Goal: Task Accomplishment & Management: Use online tool/utility

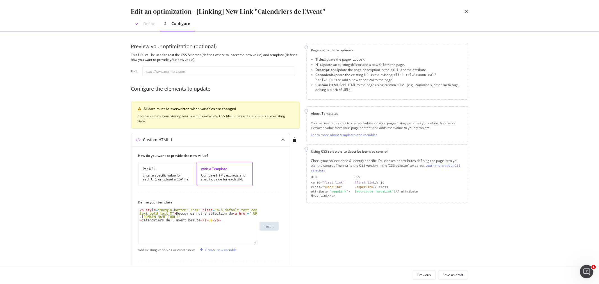
scroll to position [110, 0]
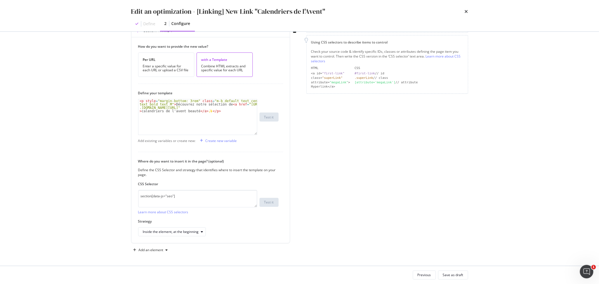
click at [467, 10] on icon "times" at bounding box center [466, 11] width 3 height 4
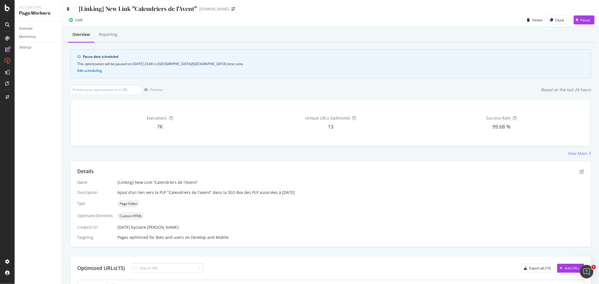
click at [68, 8] on icon at bounding box center [68, 9] width 3 height 4
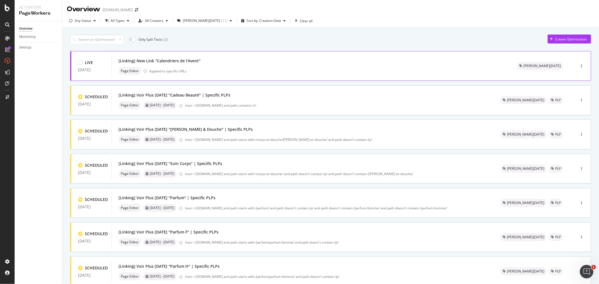
click at [158, 57] on div "[Linking] New Link "Calendriers de l'Avent"" at bounding box center [311, 61] width 385 height 8
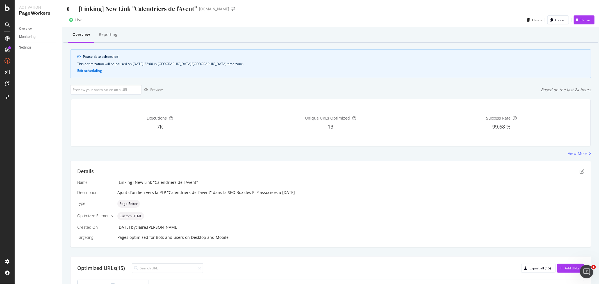
click at [68, 8] on icon at bounding box center [68, 9] width 3 height 4
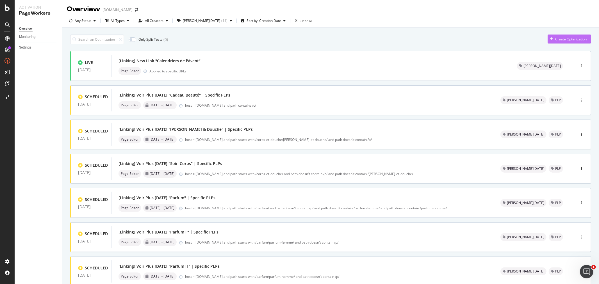
click at [569, 38] on div "Create Optimization" at bounding box center [570, 39] width 31 height 5
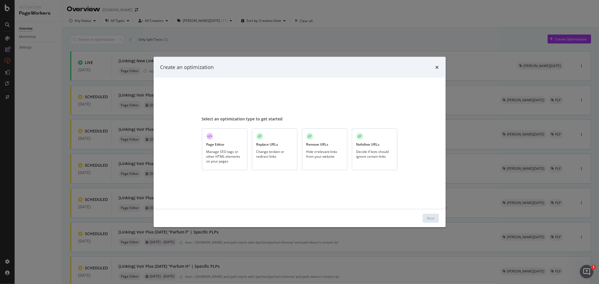
click at [224, 156] on div "Manage SEO tags or other HTML elements on your pages" at bounding box center [225, 156] width 37 height 14
click at [436, 220] on button "Next" at bounding box center [431, 218] width 16 height 9
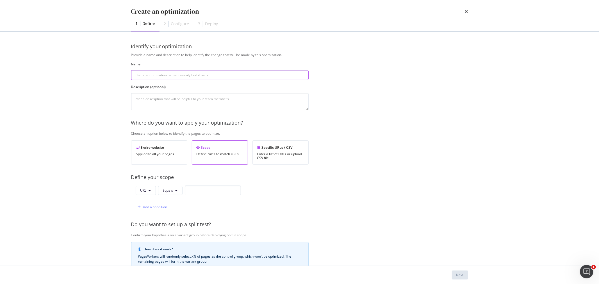
click at [165, 75] on input "modal" at bounding box center [220, 75] width 178 height 10
paste input "[Linking] Voir Plus "Glow Energie""
drag, startPoint x: 164, startPoint y: 75, endPoint x: 184, endPoint y: 74, distance: 20.0
click at [184, 74] on input "[Linking] Voir Plus "Glow Energie"" at bounding box center [220, 75] width 178 height 10
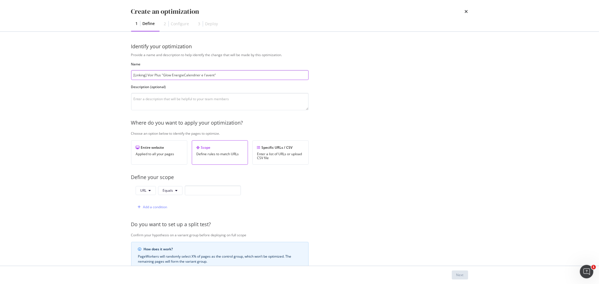
click at [185, 76] on input "[Linking] Voir Plus "Glow EnergieCalendrier e l'avent"" at bounding box center [220, 75] width 178 height 10
click at [181, 76] on input "[Linking] Voir Plus "Calendrier e l'avent"" at bounding box center [220, 75] width 178 height 10
type input "[Linking] Voir Plus "Calendrier de l'avent""
click at [180, 100] on textarea "modal" at bounding box center [220, 101] width 178 height 17
paste textarea "[URL][DOMAIN_NAME]"
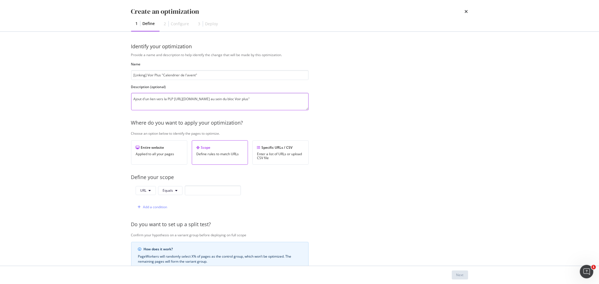
click at [146, 103] on textarea "Ajout d'un lien vers la PLP [URL][DOMAIN_NAME] au sein du bloc Voir plus"" at bounding box center [220, 101] width 178 height 17
click at [170, 104] on textarea "Ajout d'un lien vers la PLP [URL][DOMAIN_NAME] au sein du bloc "Voir plus"" at bounding box center [220, 101] width 178 height 17
type textarea "Ajout d'un lien vers la PLP [URL][DOMAIN_NAME] au sein du bloc "Voir plus" des …"
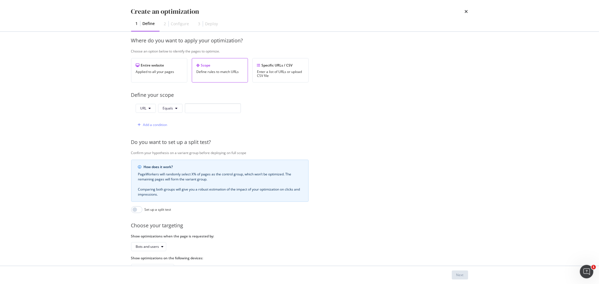
scroll to position [94, 0]
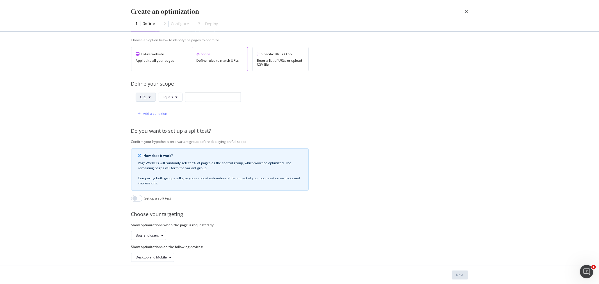
click at [152, 96] on button "URL" at bounding box center [146, 97] width 20 height 9
click at [150, 139] on span "Path" at bounding box center [150, 139] width 20 height 5
click at [173, 99] on span "Equals" at bounding box center [169, 97] width 10 height 5
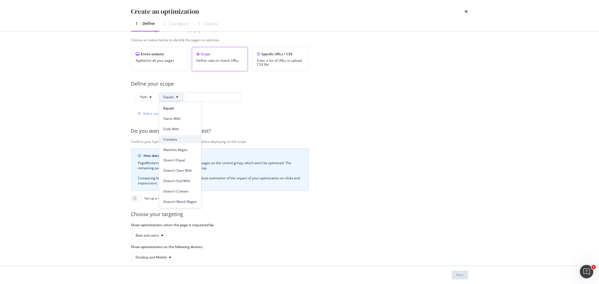
click at [175, 138] on span "Contains" at bounding box center [180, 139] width 33 height 5
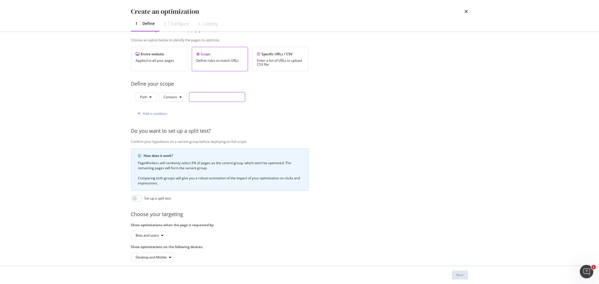
click at [197, 98] on input "modal" at bounding box center [217, 97] width 56 height 10
paste input "/idees-cadeaux/"
type input "/idees-cadeaux/"
click at [159, 114] on div "Add a condition" at bounding box center [155, 113] width 24 height 5
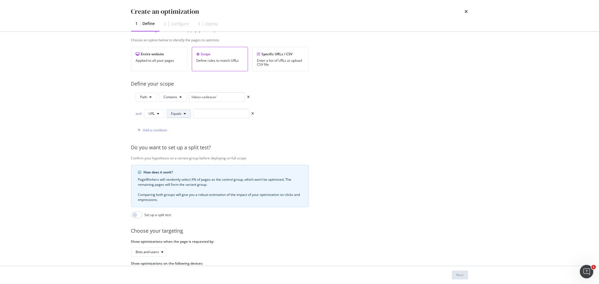
click at [183, 114] on button "Equals" at bounding box center [179, 113] width 24 height 9
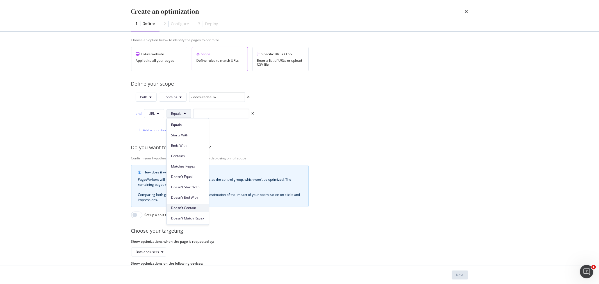
click at [195, 207] on span "Doesn't Contain" at bounding box center [187, 208] width 33 height 5
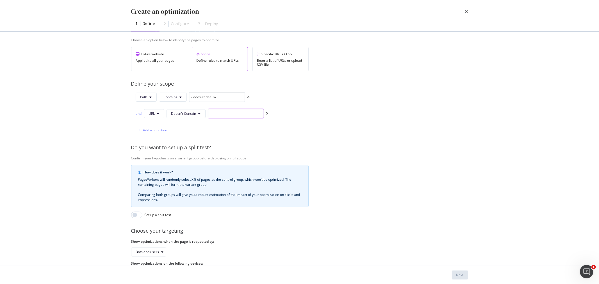
click at [215, 114] on input "modal" at bounding box center [236, 114] width 56 height 10
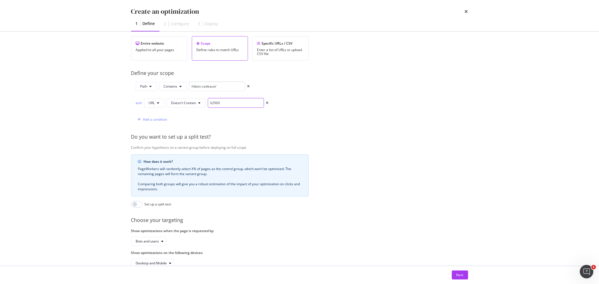
scroll to position [122, 0]
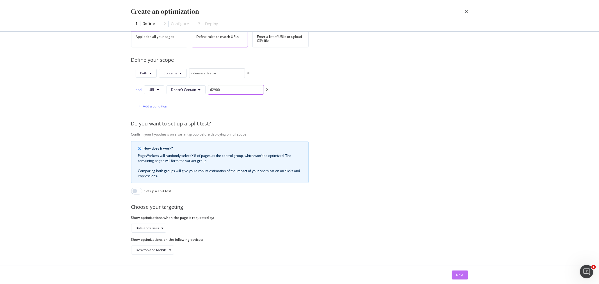
type input "62900"
click at [457, 274] on div "Next" at bounding box center [460, 275] width 7 height 5
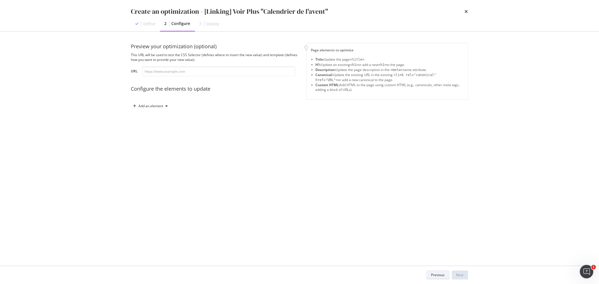
scroll to position [0, 0]
click at [164, 106] on div "modal" at bounding box center [167, 106] width 7 height 3
click at [159, 152] on div "Custom HTML" at bounding box center [157, 154] width 22 height 5
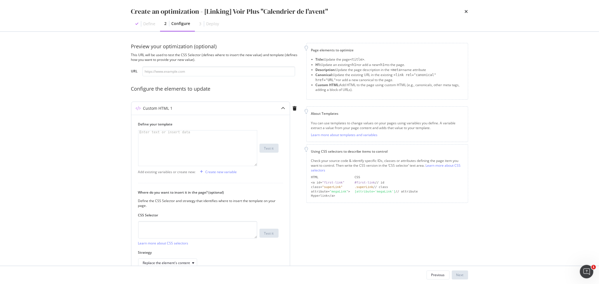
click at [175, 141] on div "modal" at bounding box center [198, 152] width 119 height 42
click at [232, 136] on div "< div class = "inline-block" > < a class = "block has-border border_black p_M m…" at bounding box center [198, 155] width 119 height 49
paste textarea "/idees-cadeaux/calendriers-de-l-avent/c/62900"
drag, startPoint x: 232, startPoint y: 138, endPoint x: 148, endPoint y: 142, distance: 84.4
click at [148, 142] on div "< div class = "inline-block" > < a class = "block has-border border_black p_M m…" at bounding box center [198, 157] width 119 height 52
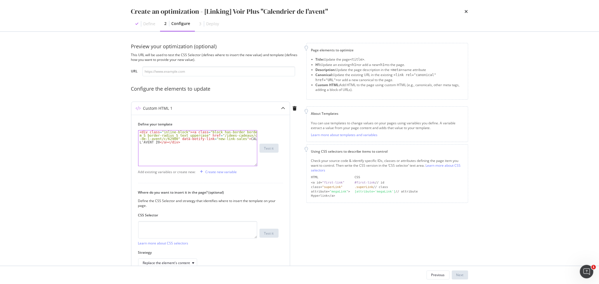
scroll to position [0, 31]
type textarea "<div class="inline-block"><a class="block has-border border_black p_M m_S borde…"
click at [189, 231] on textarea "modal" at bounding box center [197, 229] width 119 height 17
paste textarea "section > div[data-js="netlinking"]"
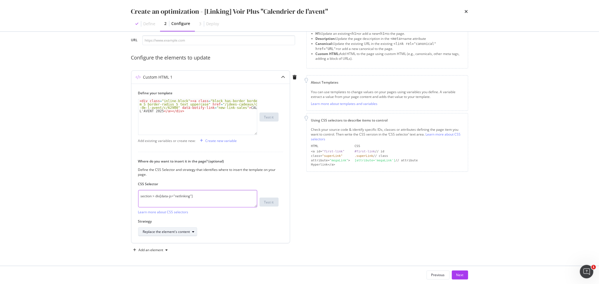
type textarea "section > div[data-js="netlinking"]"
click at [183, 234] on div "Replace the element's content" at bounding box center [170, 232] width 54 height 8
click at [179, 174] on div "Inside the element, at the beginning" at bounding box center [173, 176] width 56 height 5
click at [464, 276] on div "Next" at bounding box center [460, 275] width 7 height 5
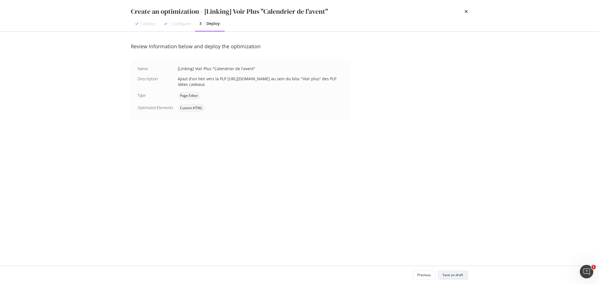
scroll to position [0, 0]
click at [445, 277] on div "Save as draft" at bounding box center [453, 275] width 21 height 5
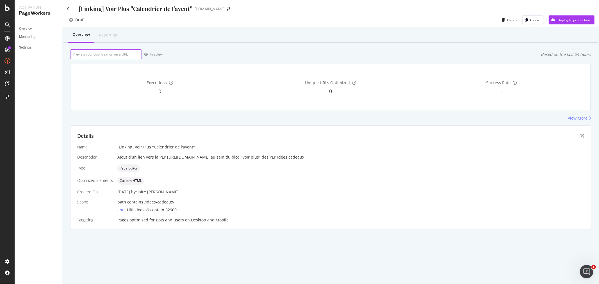
click at [109, 56] on input "url" at bounding box center [106, 54] width 72 height 10
paste input "[URL][DOMAIN_NAME]"
type input "[URL][DOMAIN_NAME]"
click at [152, 54] on div "Preview" at bounding box center [156, 54] width 12 height 5
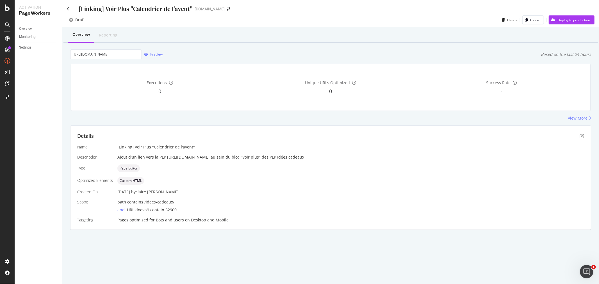
scroll to position [0, 0]
click at [566, 21] on div "Deploy to production" at bounding box center [574, 20] width 33 height 5
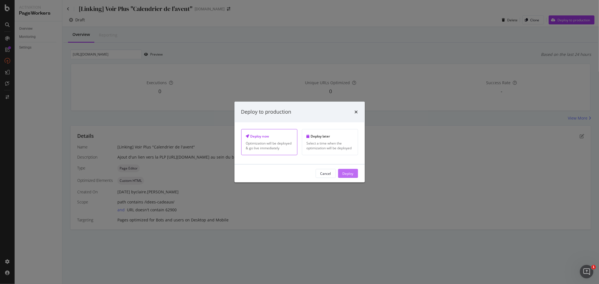
click at [348, 175] on div "Deploy" at bounding box center [348, 173] width 11 height 5
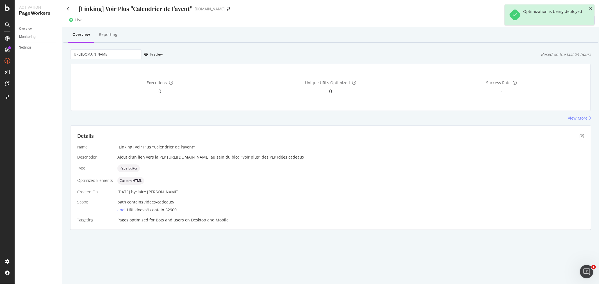
click at [591, 10] on icon "close toast" at bounding box center [590, 9] width 3 height 4
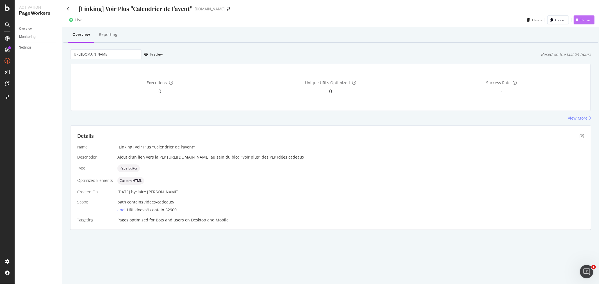
click at [584, 21] on div "Pause" at bounding box center [586, 20] width 10 height 5
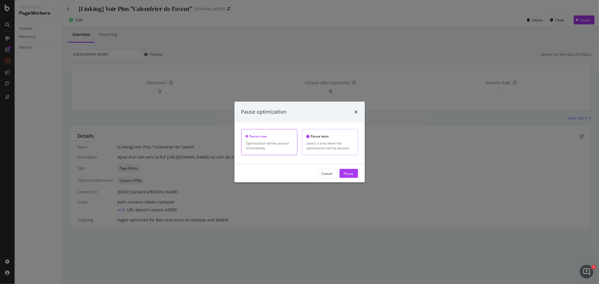
click at [332, 143] on div "Select a time when the optimization will be paused" at bounding box center [330, 146] width 47 height 10
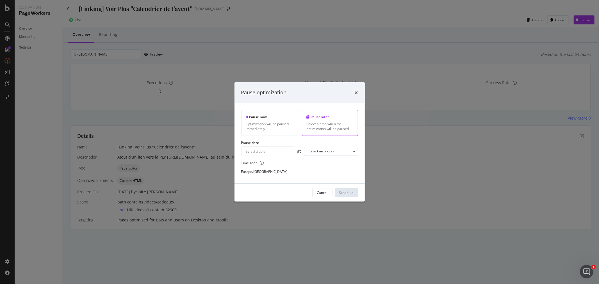
click at [270, 154] on input "Select a date" at bounding box center [268, 151] width 53 height 9
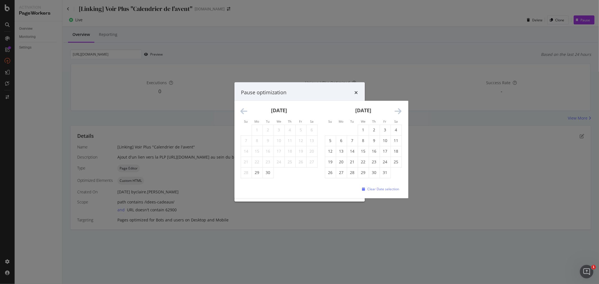
click at [401, 112] on icon "Move forward to switch to the next month." at bounding box center [398, 112] width 7 height 8
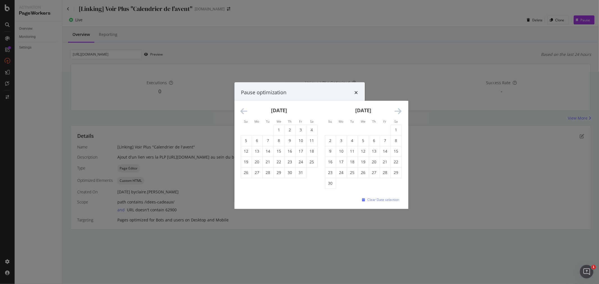
click at [331, 184] on td "30" at bounding box center [330, 183] width 11 height 11
type input "[DATE]"
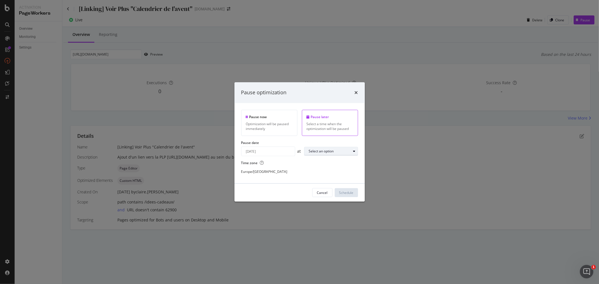
click at [310, 151] on div "Select an option" at bounding box center [321, 151] width 25 height 3
click at [316, 227] on div "23:00" at bounding box center [315, 226] width 9 height 5
click at [353, 193] on div "Schedule" at bounding box center [346, 193] width 14 height 5
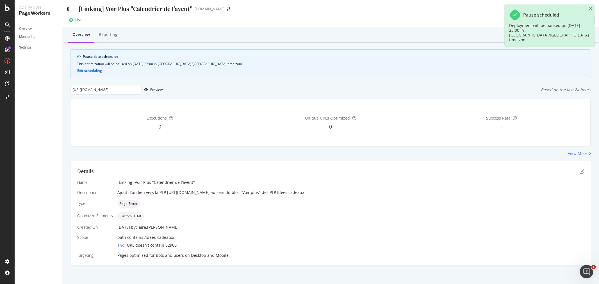
click at [68, 9] on icon at bounding box center [68, 9] width 3 height 4
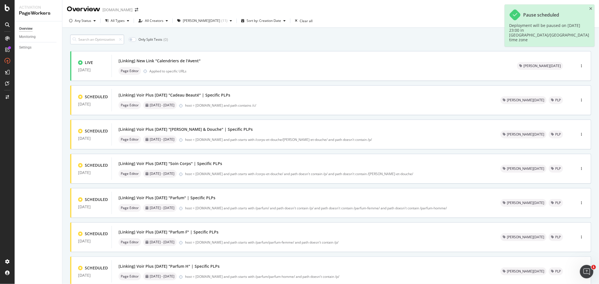
click at [96, 44] on input at bounding box center [97, 40] width 54 height 10
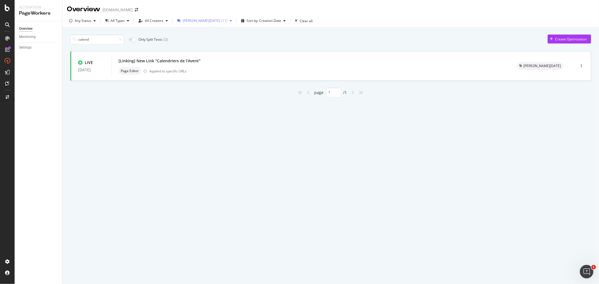
click at [197, 21] on div "[PERSON_NAME][DATE]" at bounding box center [201, 20] width 37 height 3
click at [183, 41] on div "No tags ( 8 )" at bounding box center [205, 41] width 53 height 5
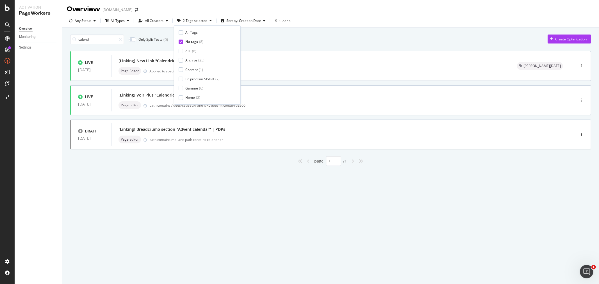
click at [201, 198] on div "Overview [DOMAIN_NAME] Any Status All Types All Creators 2 Tags selected Sort b…" at bounding box center [330, 142] width 537 height 284
click at [581, 99] on div "button" at bounding box center [581, 100] width 5 height 3
click at [575, 129] on div "Tags" at bounding box center [575, 129] width 8 height 5
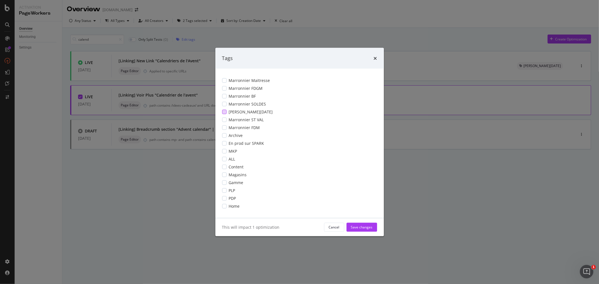
click at [254, 112] on span "[PERSON_NAME][DATE]" at bounding box center [251, 112] width 44 height 6
click at [366, 226] on div "Save changes" at bounding box center [362, 227] width 22 height 5
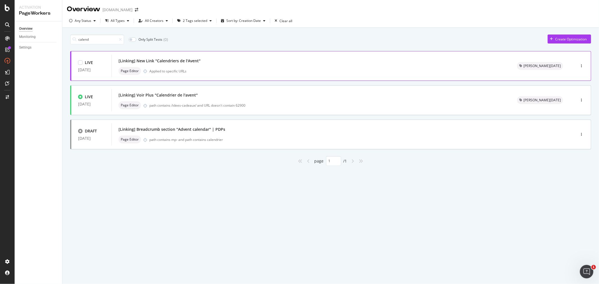
click at [201, 69] on div "Page Editor Applied to specific URLs" at bounding box center [311, 71] width 385 height 8
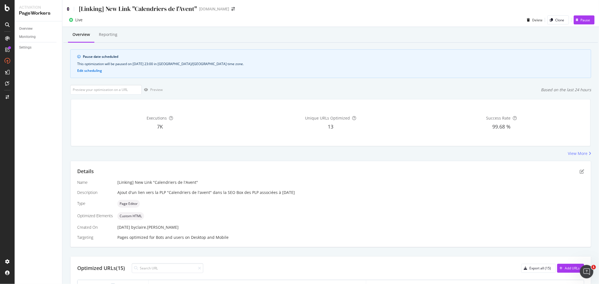
click at [68, 8] on icon at bounding box center [68, 9] width 3 height 4
